Goal: Transaction & Acquisition: Purchase product/service

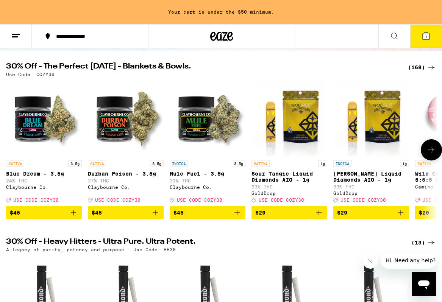
scroll to position [70, 0]
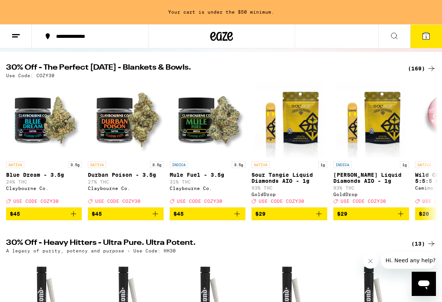
click at [363, 68] on div "(169)" at bounding box center [422, 68] width 28 height 9
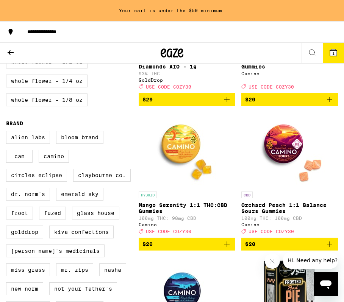
scroll to position [478, 0]
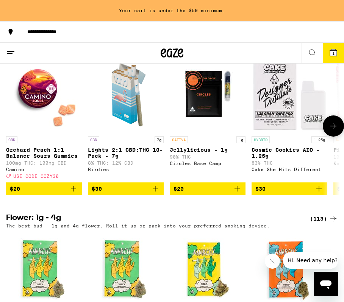
scroll to position [801, 0]
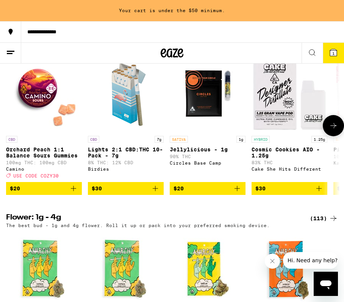
click at [73, 191] on icon "Add to bag" at bounding box center [73, 188] width 5 height 5
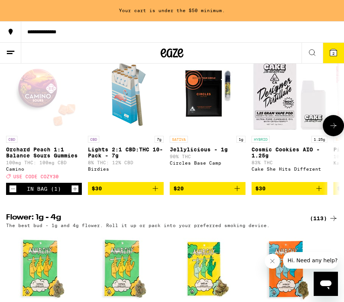
click at [331, 130] on icon at bounding box center [333, 125] width 9 height 9
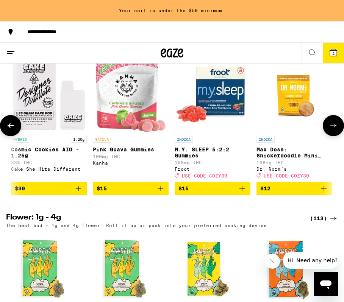
scroll to position [0, 249]
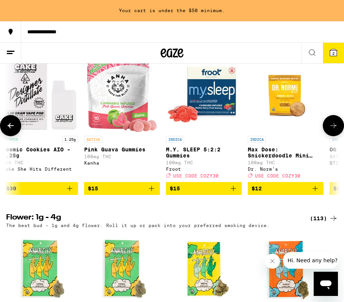
click at [152, 193] on icon "Add to bag" at bounding box center [151, 188] width 9 height 9
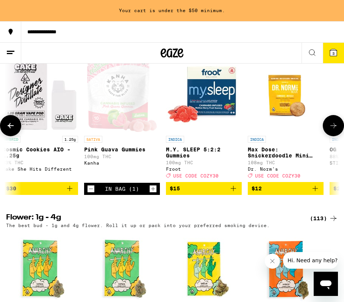
scroll to position [779, 0]
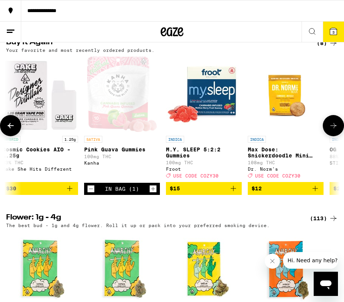
click at [333, 130] on icon at bounding box center [333, 125] width 9 height 9
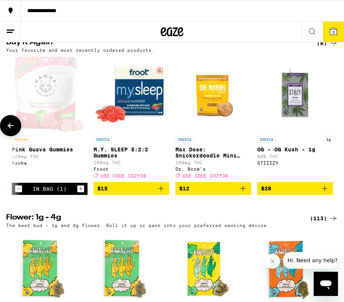
scroll to position [0, 323]
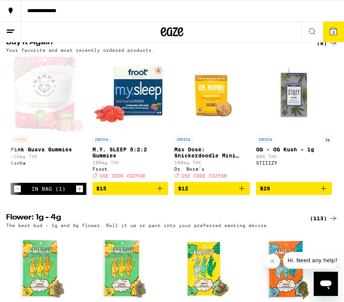
click at [324, 48] on div "(8)" at bounding box center [327, 43] width 21 height 9
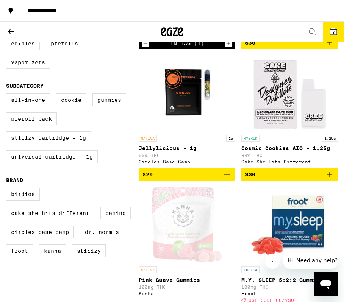
scroll to position [232, 0]
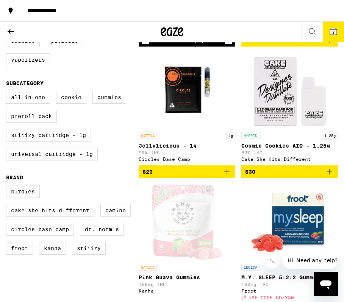
click at [227, 175] on icon "Add to bag" at bounding box center [226, 171] width 5 height 5
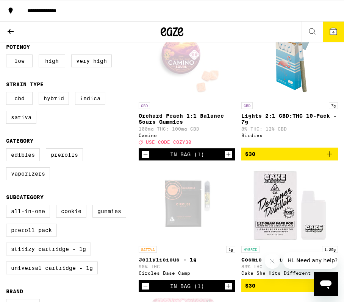
scroll to position [0, 0]
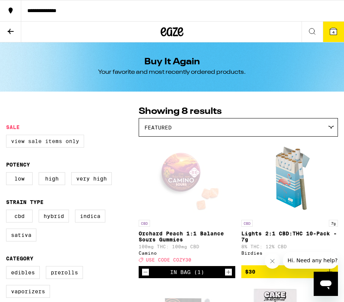
click at [30, 145] on label "View Sale Items Only" at bounding box center [45, 141] width 78 height 13
click at [8, 136] on input "View Sale Items Only" at bounding box center [8, 136] width 0 height 0
checkbox input "true"
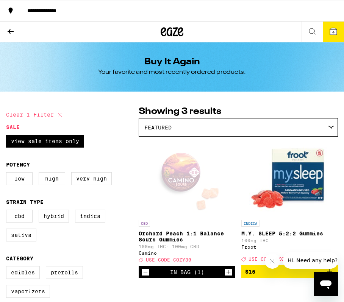
click at [16, 29] on button at bounding box center [10, 32] width 21 height 21
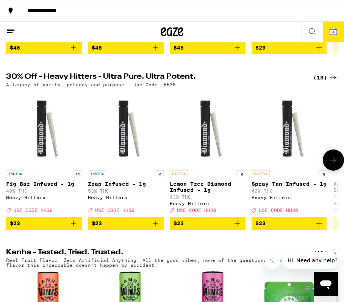
scroll to position [235, 0]
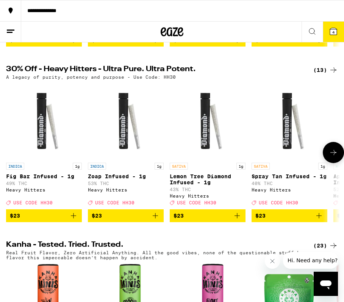
click at [330, 157] on icon at bounding box center [333, 152] width 9 height 9
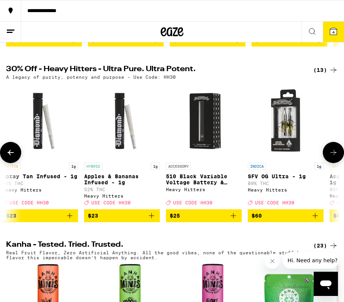
click at [330, 157] on icon at bounding box center [333, 152] width 9 height 9
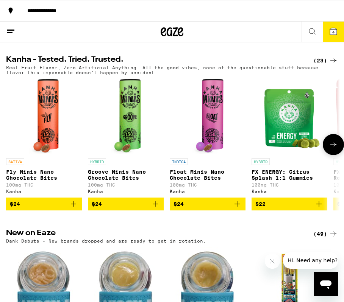
scroll to position [423, 0]
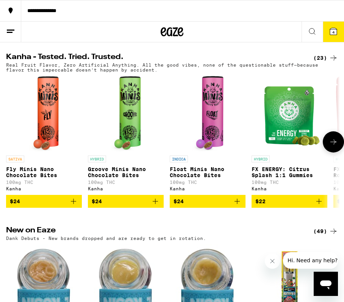
click at [318, 206] on icon "Add to bag" at bounding box center [318, 201] width 9 height 9
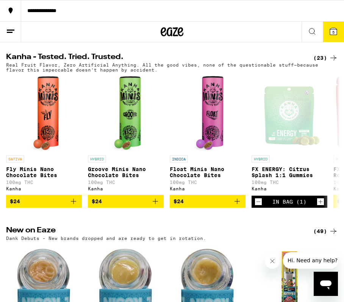
click at [322, 62] on div "(23)" at bounding box center [325, 57] width 25 height 9
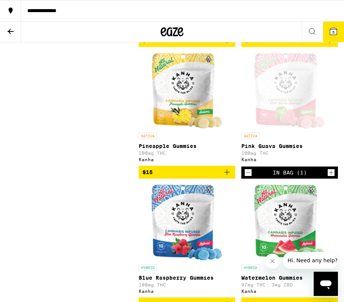
scroll to position [764, 0]
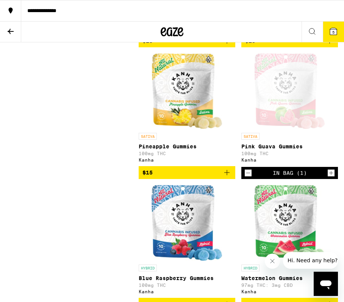
click at [228, 177] on icon "Add to bag" at bounding box center [226, 172] width 9 height 9
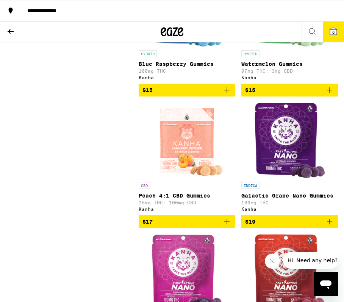
scroll to position [980, 0]
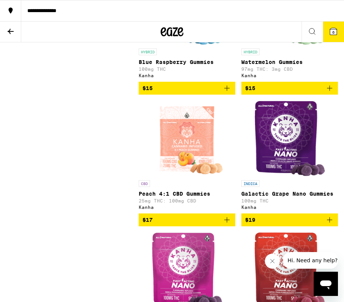
click at [228, 225] on icon "Add to bag" at bounding box center [226, 219] width 9 height 9
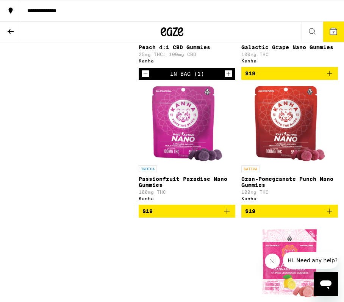
scroll to position [1127, 0]
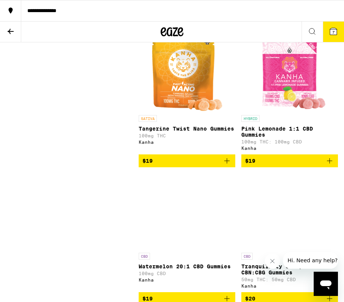
scroll to position [1313, 0]
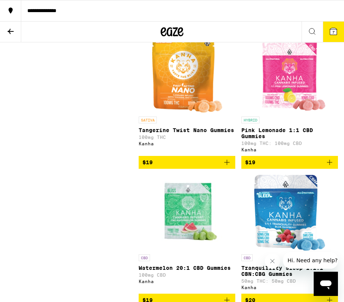
click at [229, 167] on icon "Add to bag" at bounding box center [226, 162] width 9 height 9
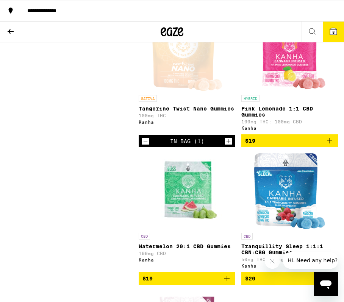
scroll to position [1334, 0]
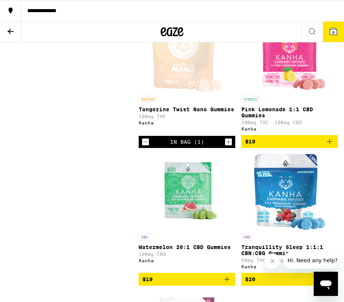
click at [143, 147] on icon "Decrement" at bounding box center [145, 141] width 7 height 9
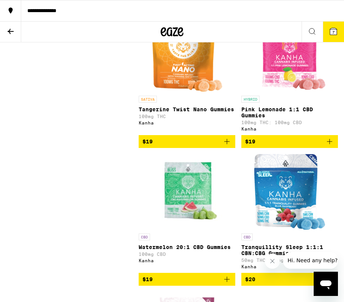
click at [227, 146] on icon "Add to bag" at bounding box center [226, 141] width 9 height 9
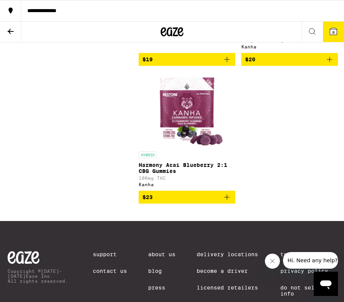
scroll to position [1555, 0]
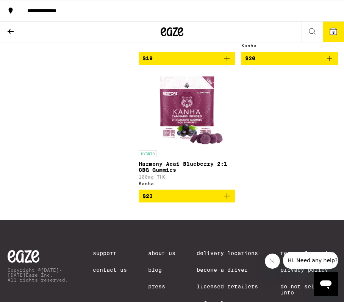
click at [200, 147] on img "Open page for Harmony Acai Blueberry 2:1 CBG Gummies from Kanha" at bounding box center [187, 109] width 74 height 76
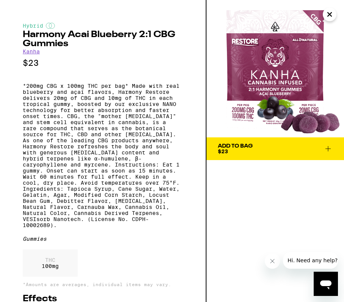
click at [331, 12] on icon "Close" at bounding box center [329, 14] width 9 height 11
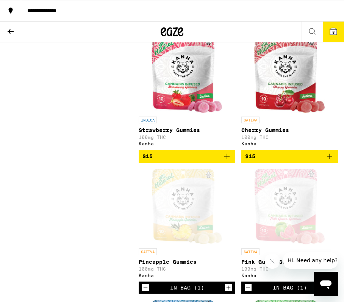
scroll to position [388, 0]
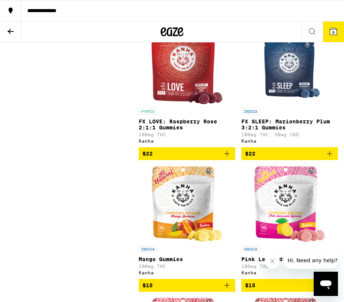
click at [8, 30] on icon at bounding box center [10, 31] width 9 height 9
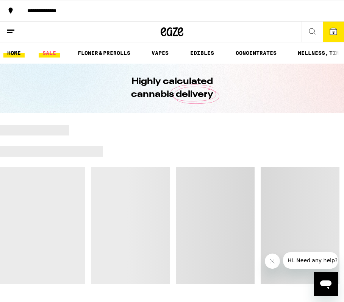
click at [50, 52] on link "SALE" at bounding box center [49, 52] width 21 height 9
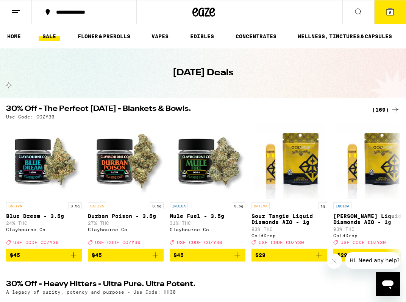
click at [343, 108] on h2 "30% Off - The Perfect [DATE] - Blankets & Bowls." at bounding box center [184, 109] width 357 height 9
click at [75, 259] on icon "Add to bag" at bounding box center [73, 255] width 9 height 9
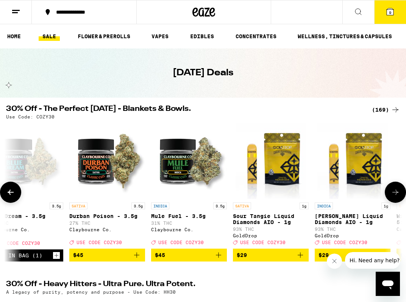
scroll to position [0, 20]
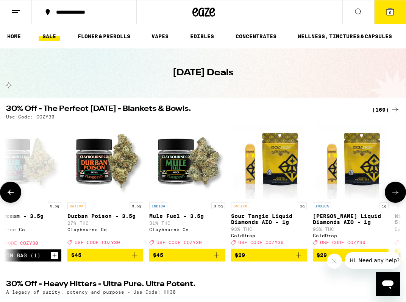
click at [343, 197] on icon at bounding box center [395, 192] width 9 height 9
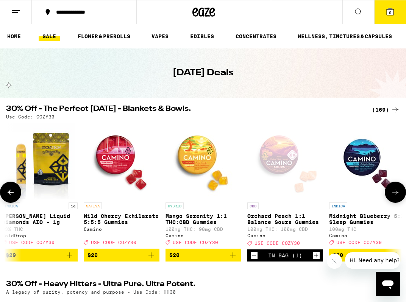
scroll to position [0, 332]
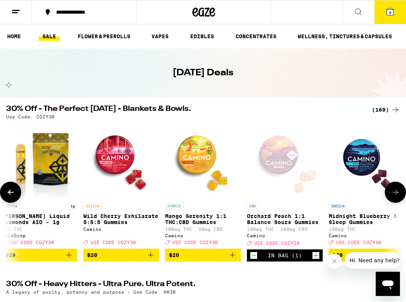
click at [152, 260] on icon "Add to bag" at bounding box center [150, 255] width 9 height 9
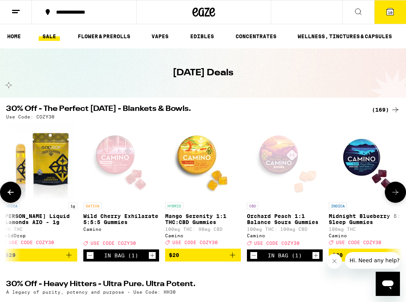
click at [343, 195] on icon at bounding box center [395, 192] width 6 height 5
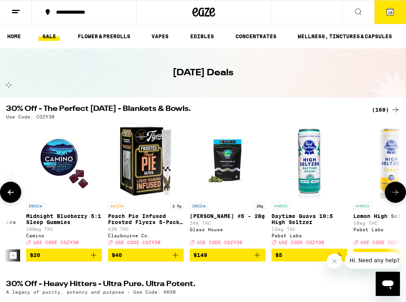
scroll to position [0, 643]
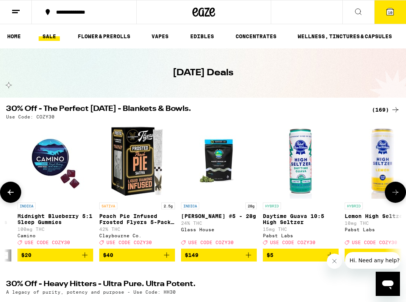
click at [343, 194] on icon at bounding box center [395, 192] width 9 height 9
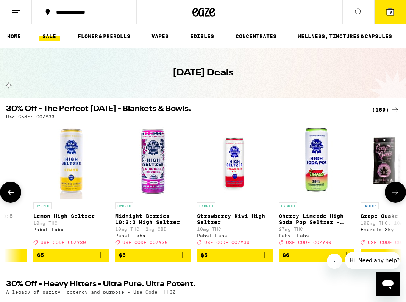
click at [343, 195] on icon at bounding box center [395, 192] width 9 height 9
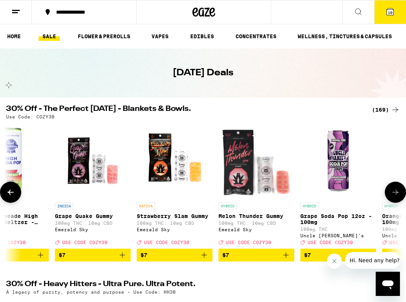
scroll to position [0, 1266]
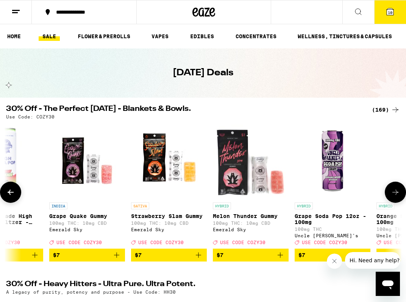
click at [343, 197] on icon at bounding box center [395, 192] width 9 height 9
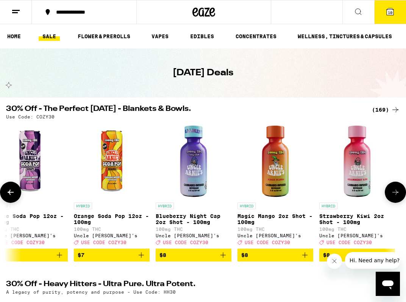
scroll to position [0, 1577]
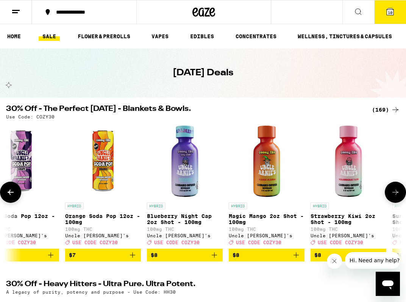
click at [343, 197] on icon at bounding box center [395, 192] width 9 height 9
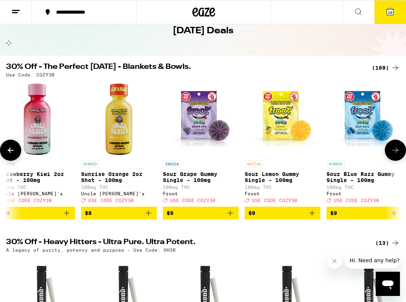
scroll to position [44, 0]
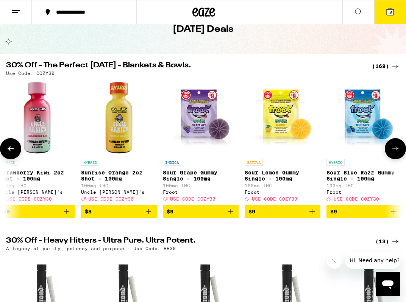
click at [343, 151] on icon at bounding box center [395, 148] width 9 height 9
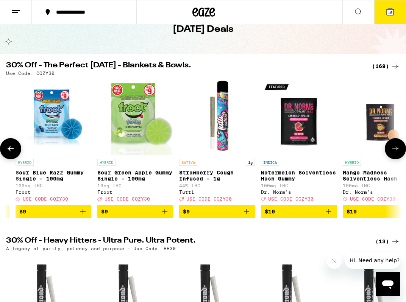
scroll to position [0, 2200]
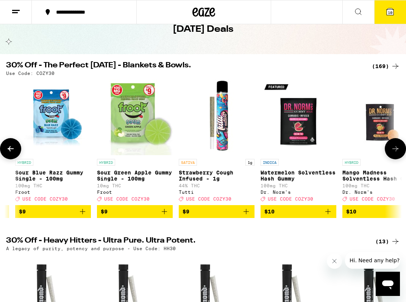
click at [343, 151] on icon at bounding box center [395, 148] width 9 height 9
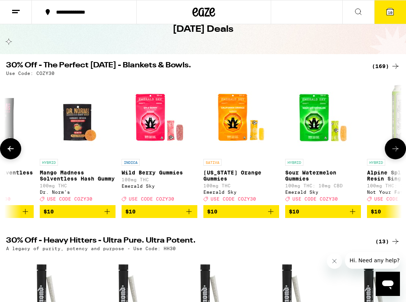
scroll to position [0, 2511]
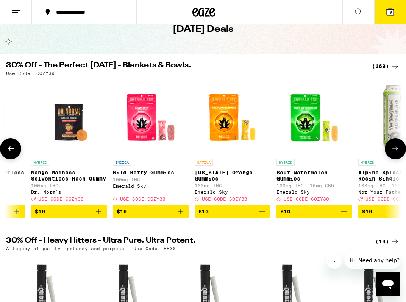
click at [343, 151] on icon at bounding box center [395, 148] width 9 height 9
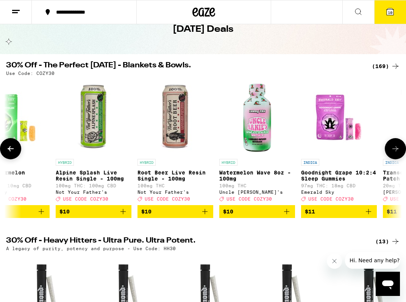
scroll to position [0, 2822]
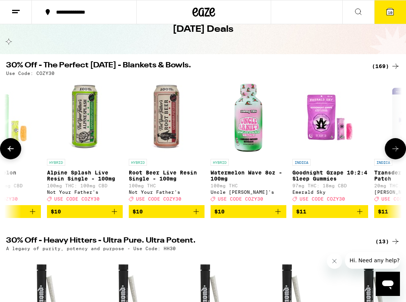
click at [343, 151] on icon at bounding box center [395, 148] width 9 height 9
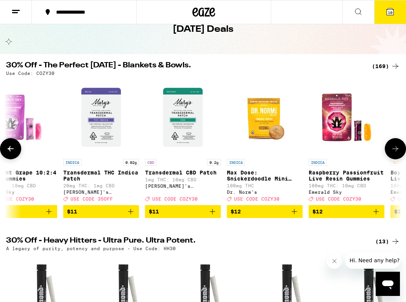
scroll to position [0, 3133]
click at [343, 151] on button at bounding box center [395, 148] width 21 height 21
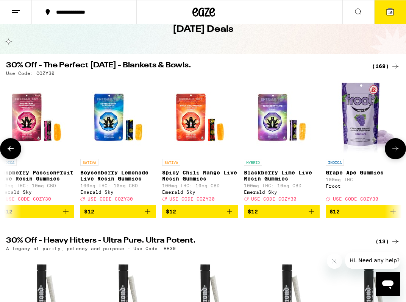
scroll to position [0, 3445]
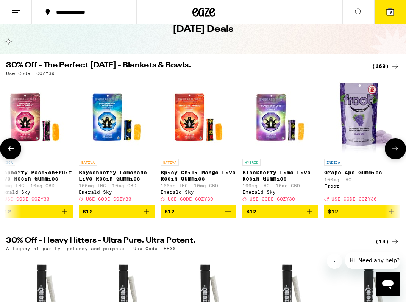
click at [343, 150] on button at bounding box center [395, 148] width 21 height 21
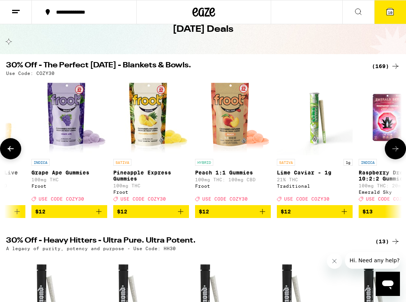
scroll to position [0, 3756]
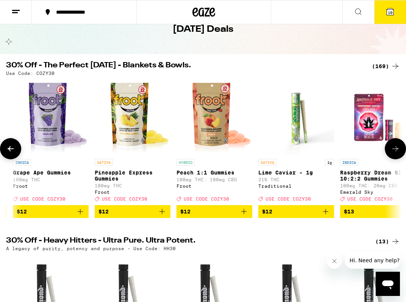
click at [343, 150] on icon at bounding box center [395, 148] width 9 height 9
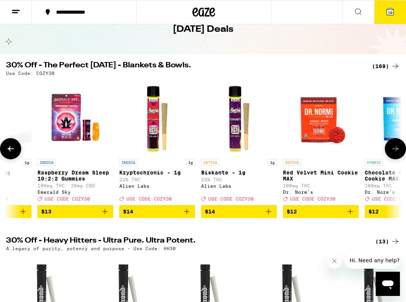
scroll to position [0, 4067]
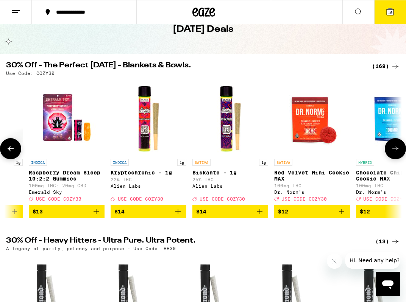
click at [343, 150] on icon at bounding box center [395, 148] width 9 height 9
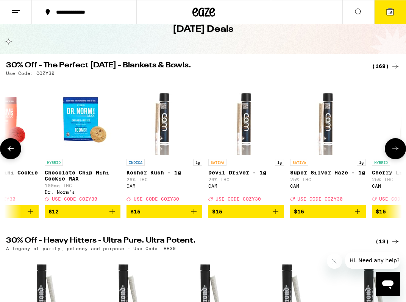
click at [343, 151] on icon at bounding box center [395, 148] width 6 height 5
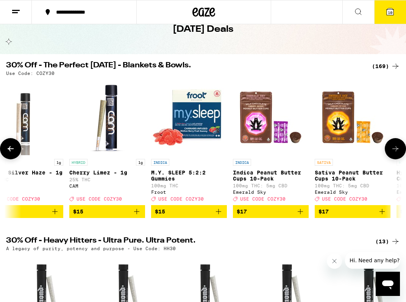
scroll to position [0, 4690]
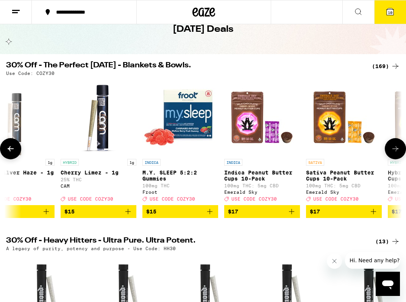
click at [343, 153] on icon at bounding box center [395, 148] width 9 height 9
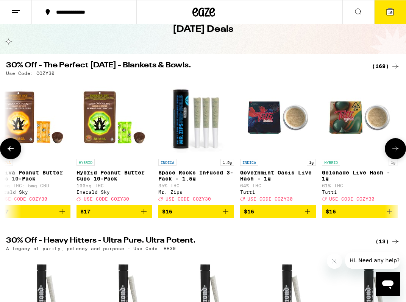
click at [343, 155] on button at bounding box center [395, 148] width 21 height 21
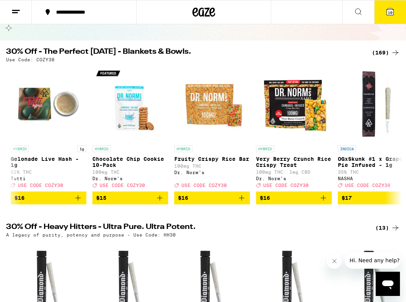
scroll to position [0, 0]
